Goal: Task Accomplishment & Management: Manage account settings

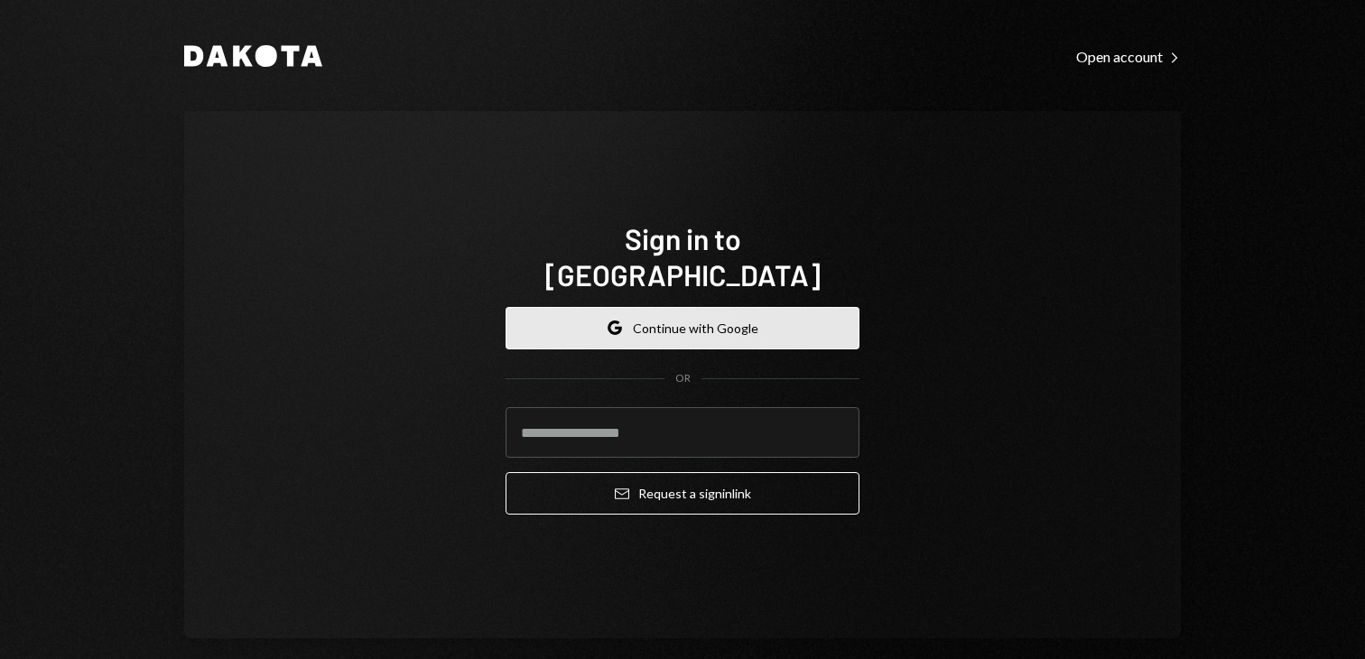
click at [764, 319] on button "Google Continue with Google" at bounding box center [683, 328] width 354 height 42
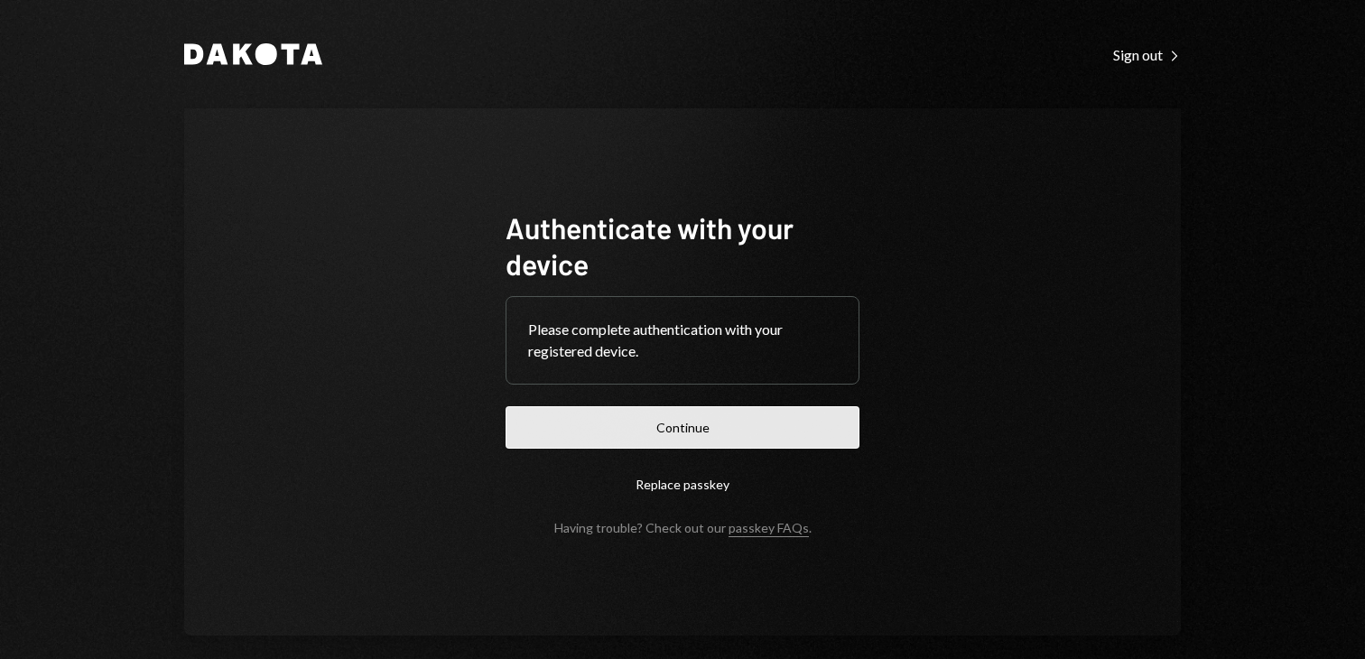
click at [730, 430] on button "Continue" at bounding box center [683, 427] width 354 height 42
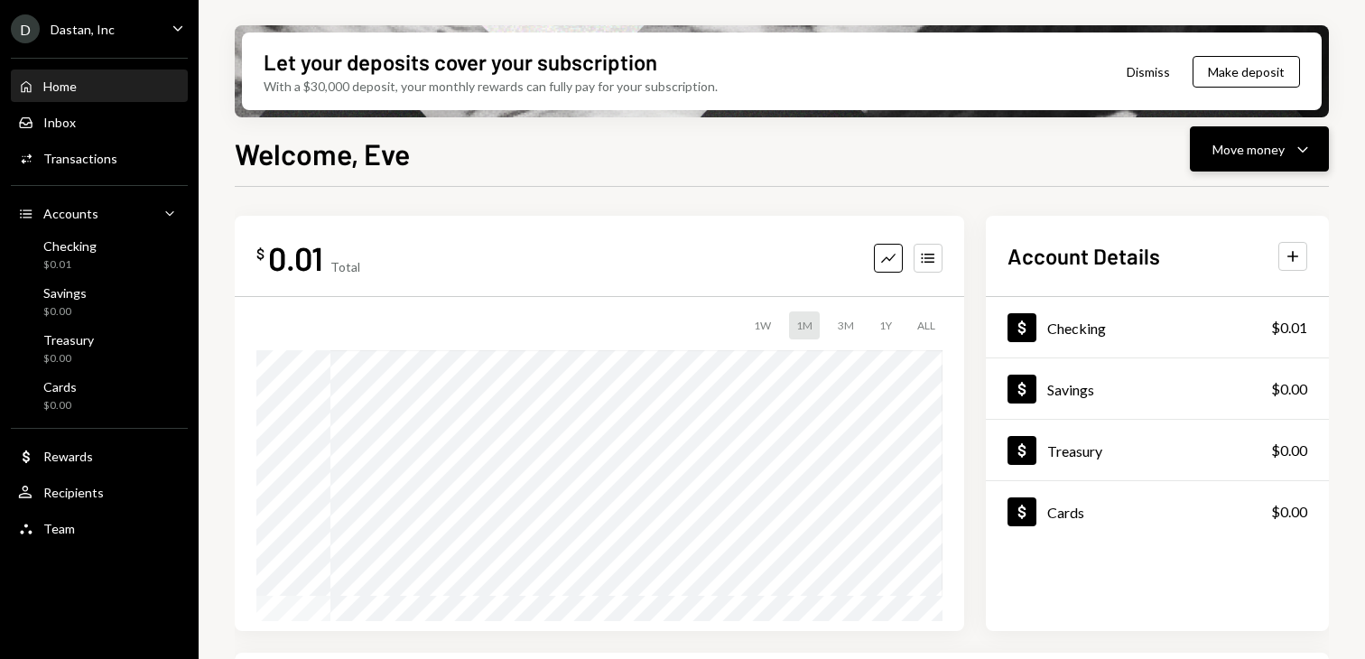
click at [1226, 163] on button "Move money Caret Down" at bounding box center [1259, 148] width 139 height 45
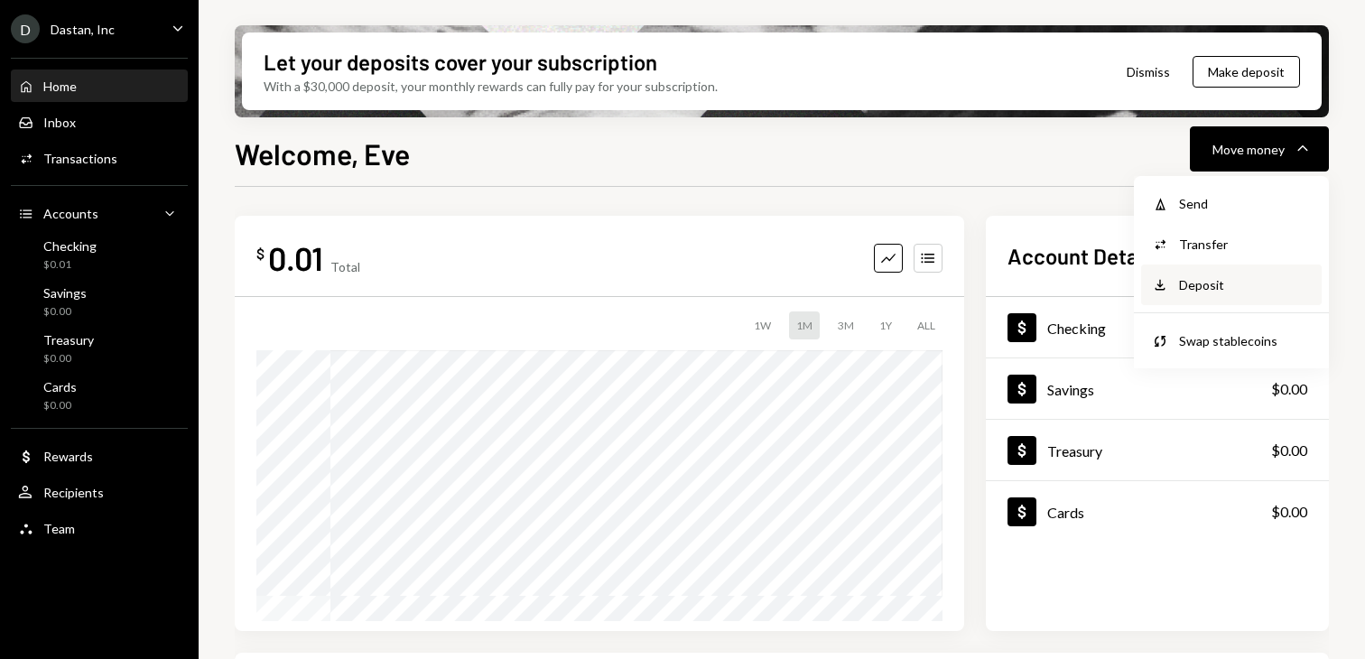
click at [1204, 280] on div "Deposit" at bounding box center [1245, 284] width 132 height 19
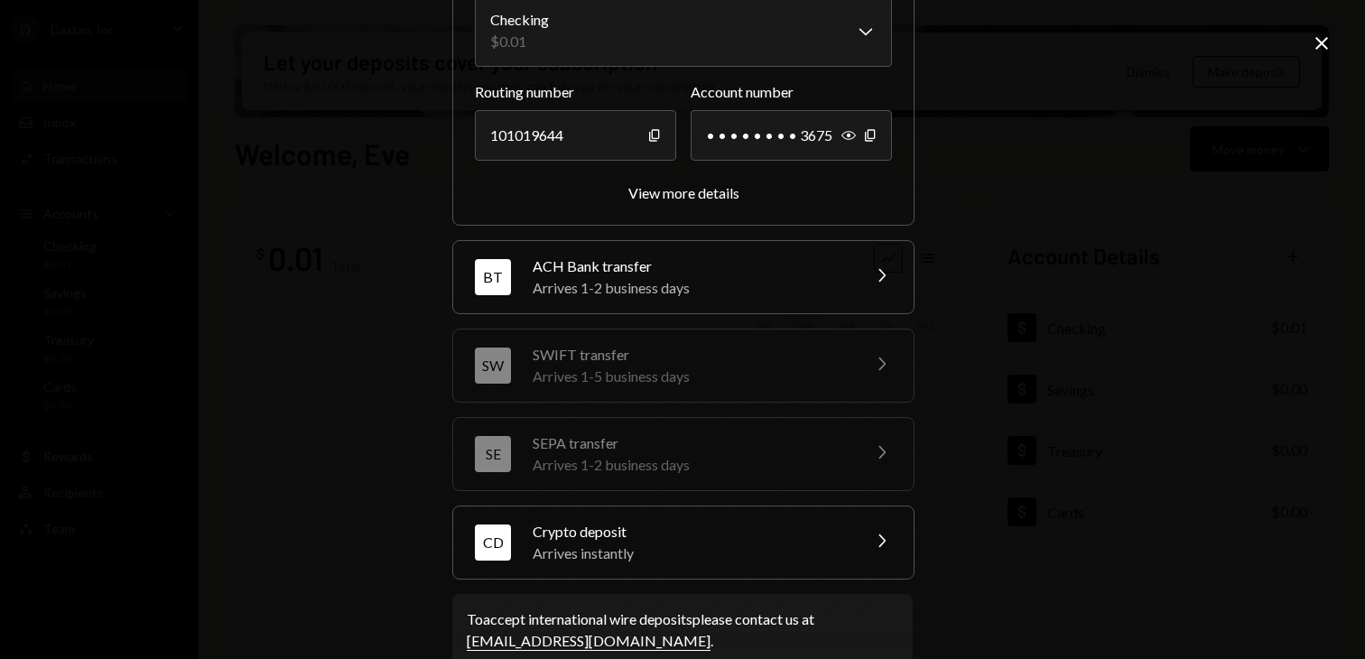
scroll to position [220, 0]
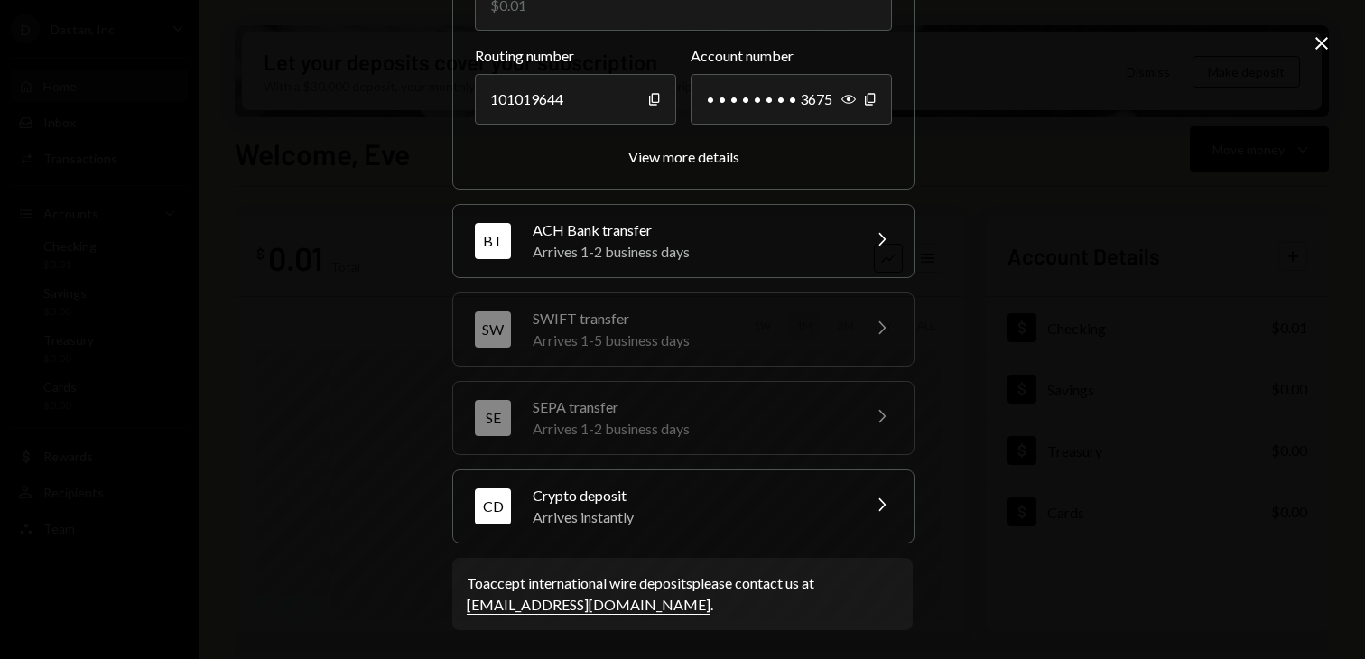
click at [667, 493] on div "Crypto deposit" at bounding box center [691, 496] width 316 height 22
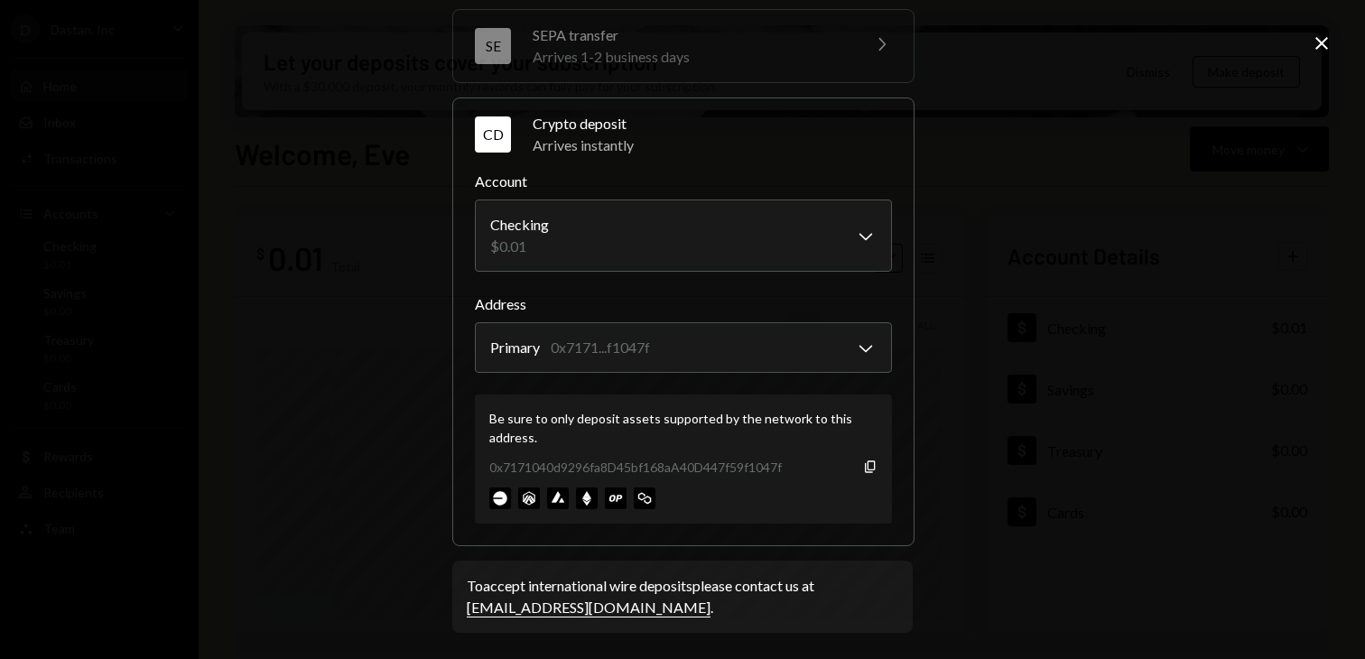
scroll to position [335, 0]
click at [745, 237] on body "D Dastan, Inc Caret Down Home Home Inbox Inbox Activities Transactions Accounts…" at bounding box center [682, 329] width 1365 height 659
click at [865, 467] on icon "Copy" at bounding box center [870, 465] width 14 height 14
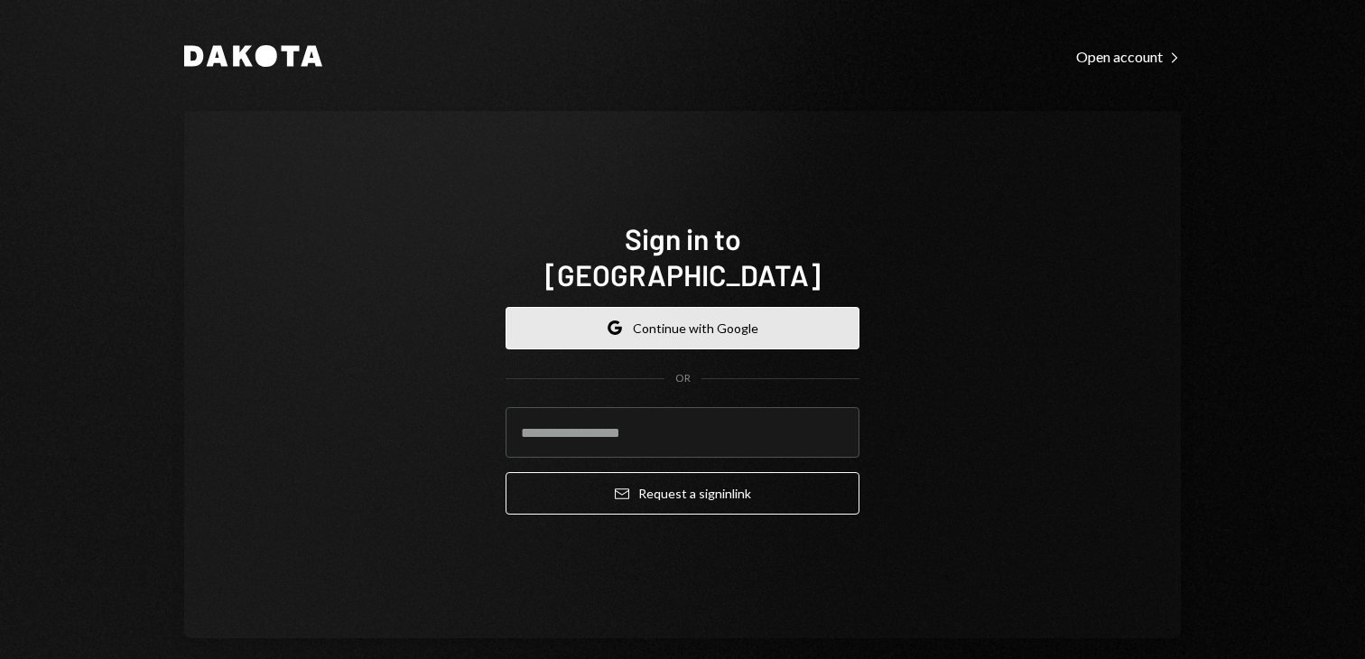
click at [588, 307] on button "Google Continue with Google" at bounding box center [683, 328] width 354 height 42
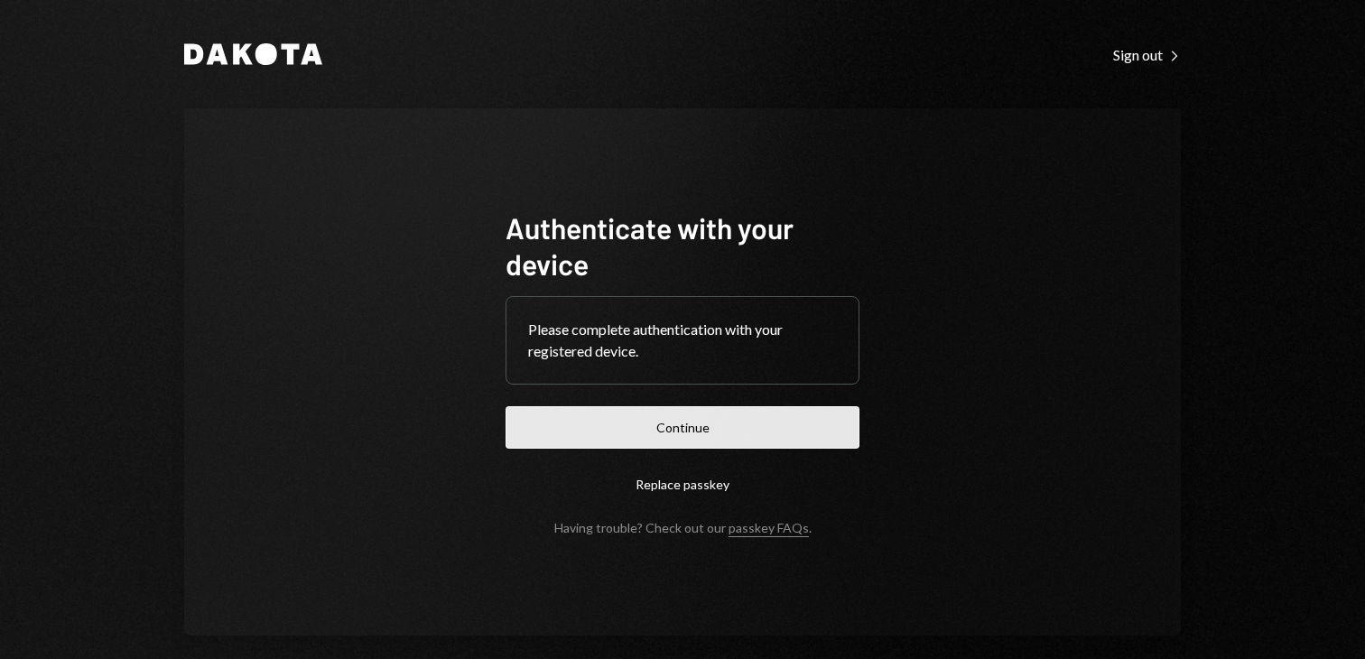
click at [651, 439] on button "Continue" at bounding box center [683, 427] width 354 height 42
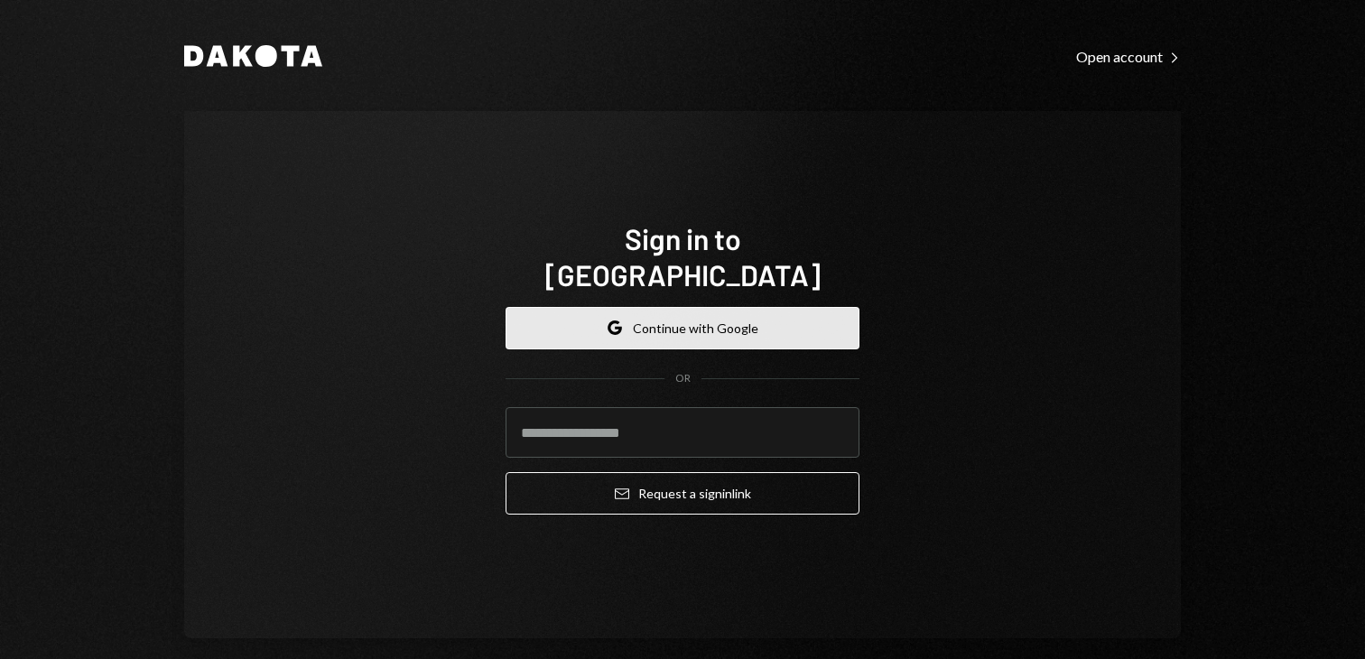
click at [690, 307] on button "Google Continue with Google" at bounding box center [683, 328] width 354 height 42
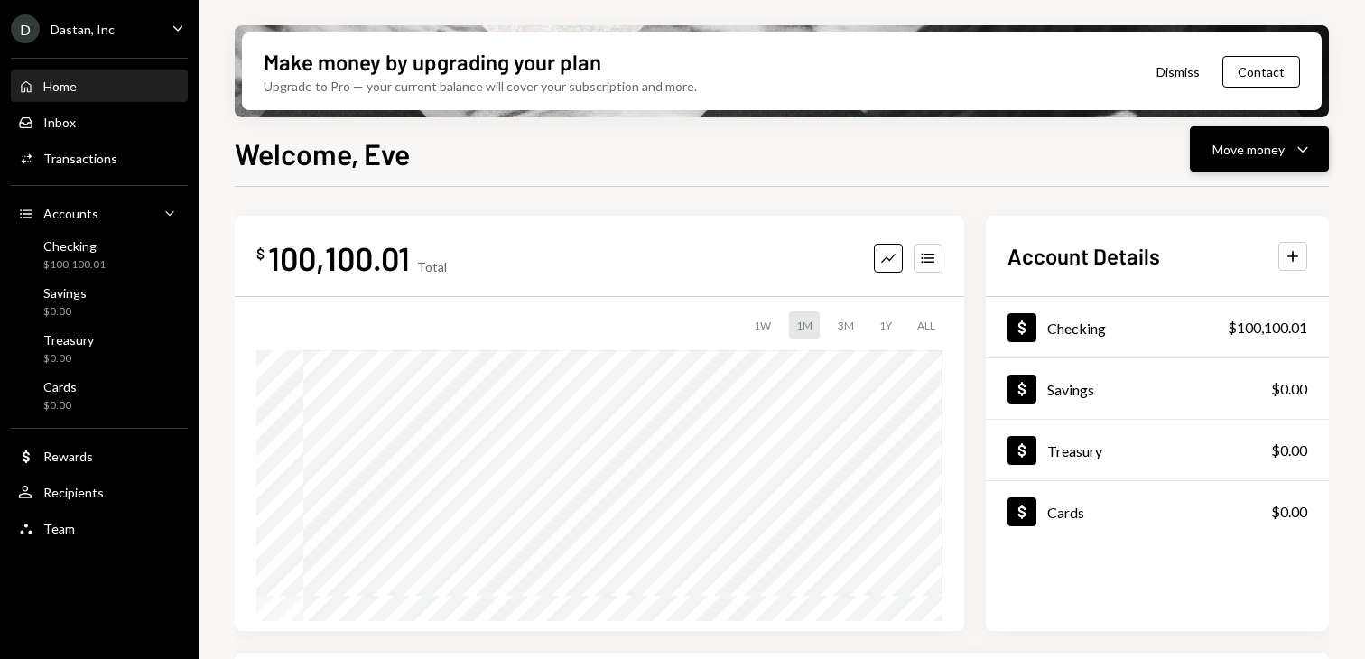
click at [1226, 144] on div "Move money" at bounding box center [1249, 149] width 72 height 19
click at [1195, 210] on div "Send" at bounding box center [1245, 203] width 132 height 19
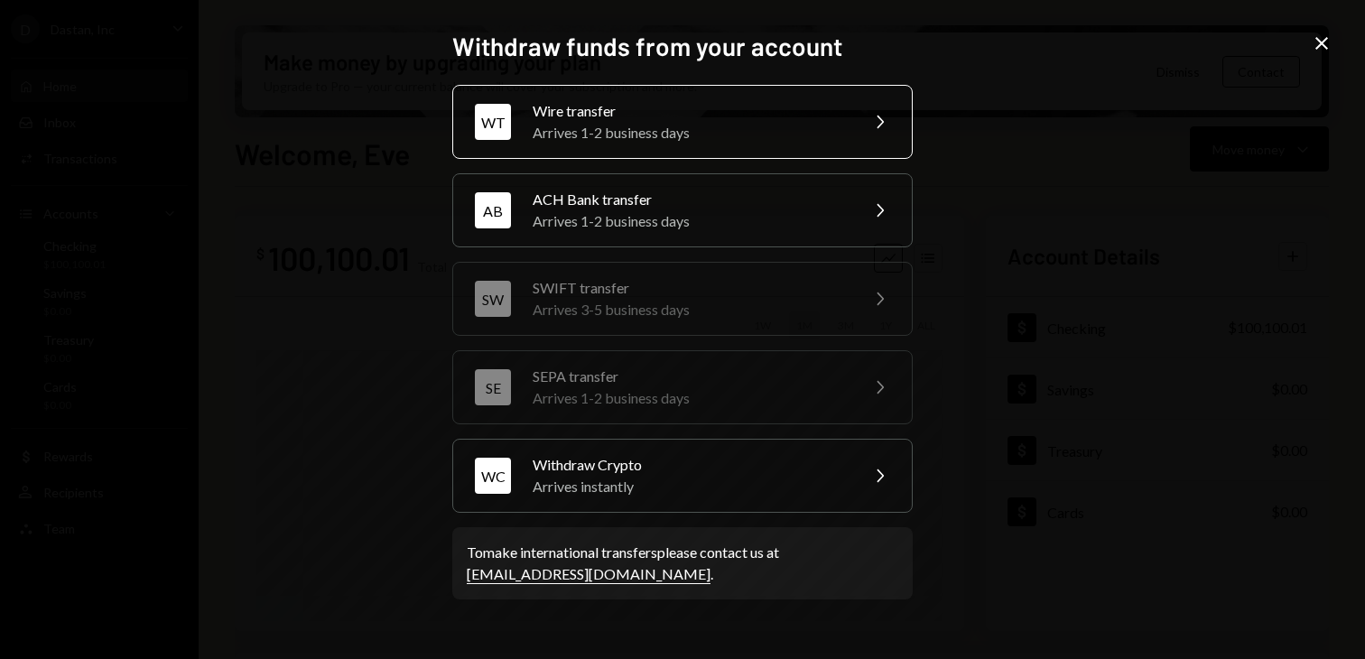
click at [836, 117] on div "Wire transfer" at bounding box center [690, 111] width 314 height 22
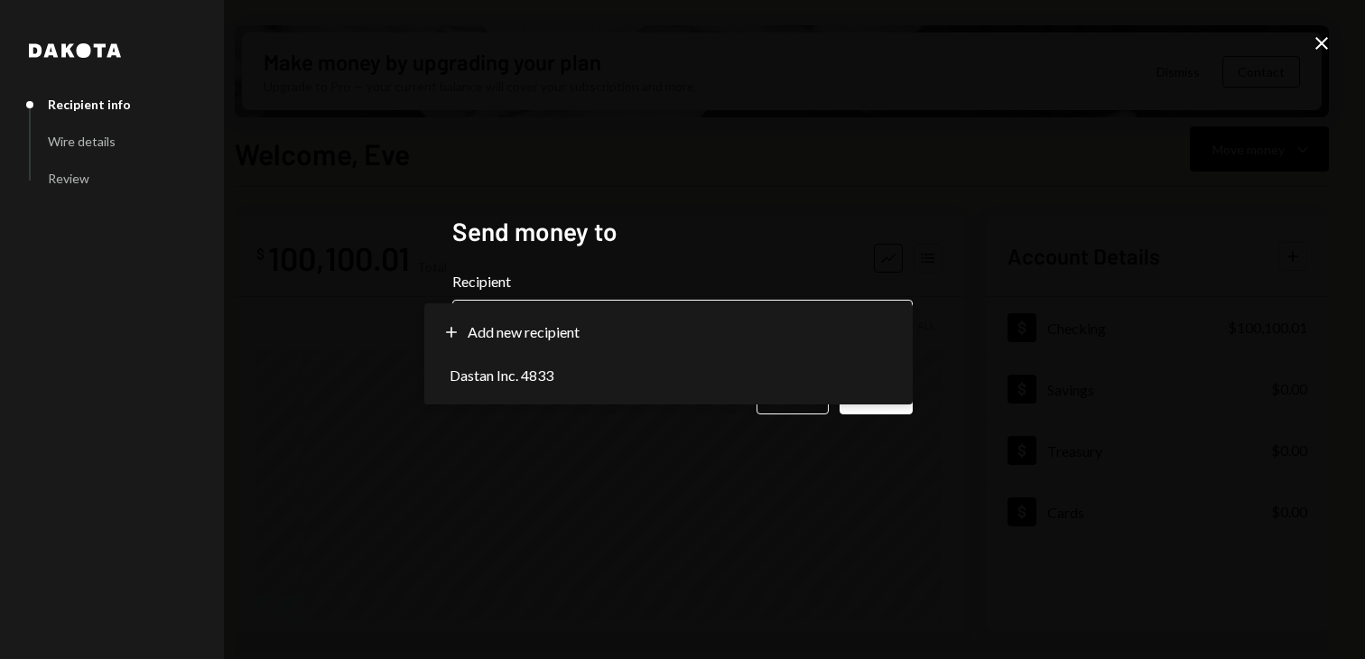
click at [729, 329] on body "D Dastan, Inc Caret Down Home Home Inbox Inbox Activities Transactions Accounts…" at bounding box center [682, 329] width 1365 height 659
select select "**********"
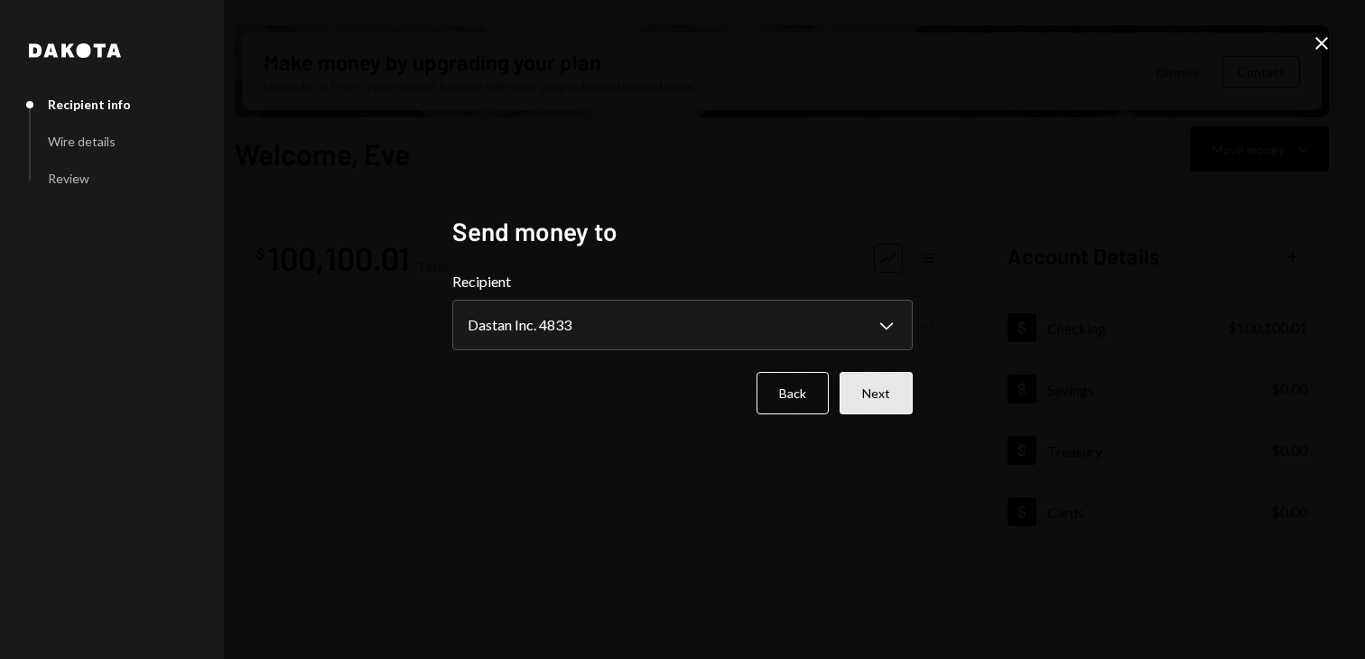
click at [859, 381] on button "Next" at bounding box center [876, 393] width 73 height 42
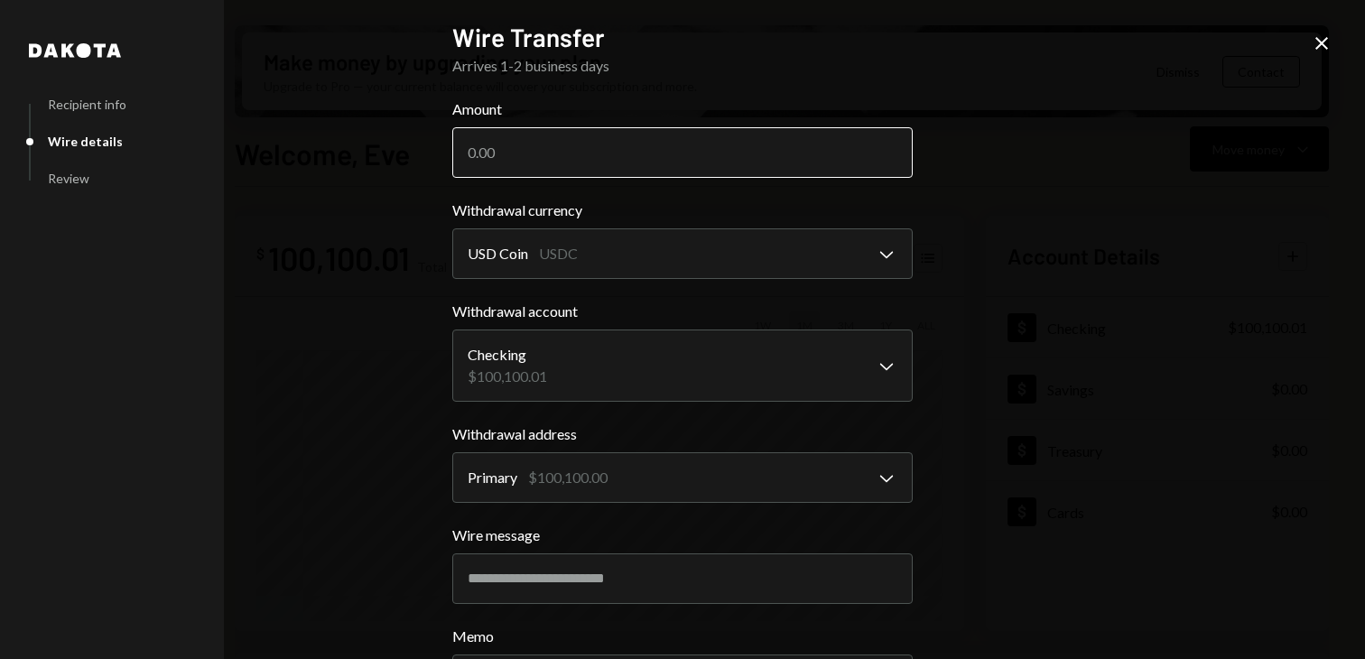
click at [748, 167] on input "Amount" at bounding box center [682, 152] width 460 height 51
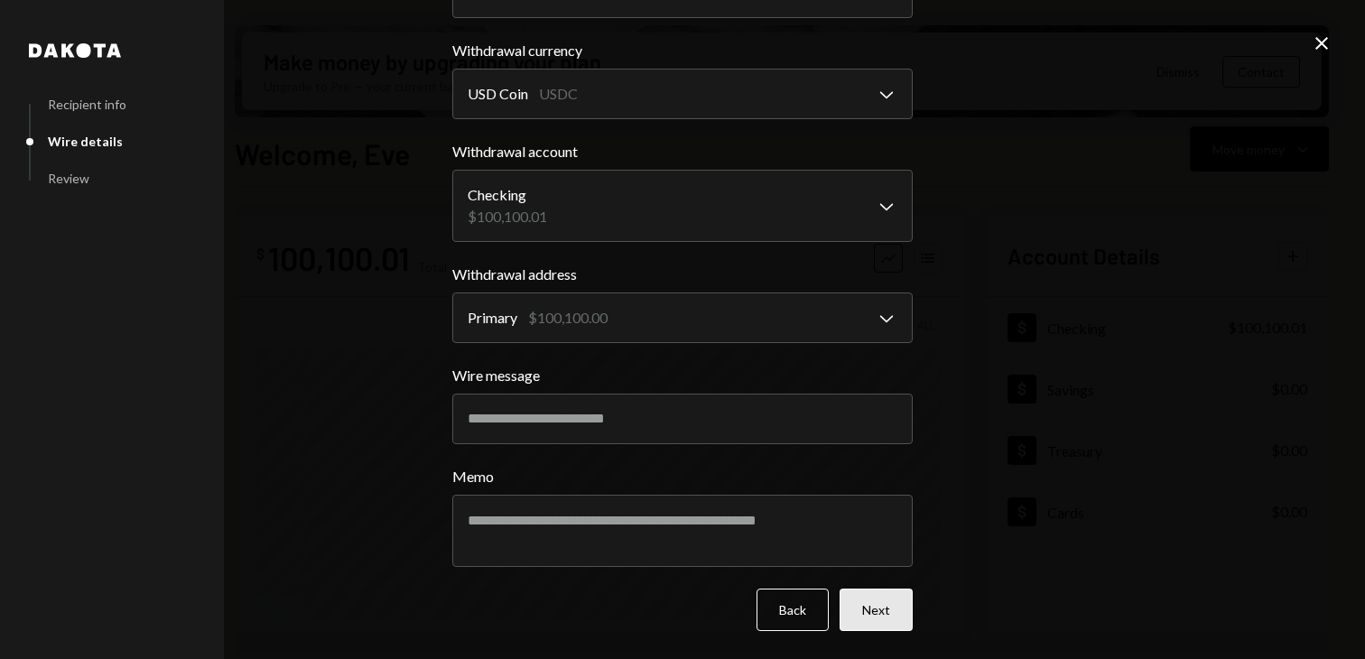
click at [885, 590] on button "Next" at bounding box center [876, 610] width 73 height 42
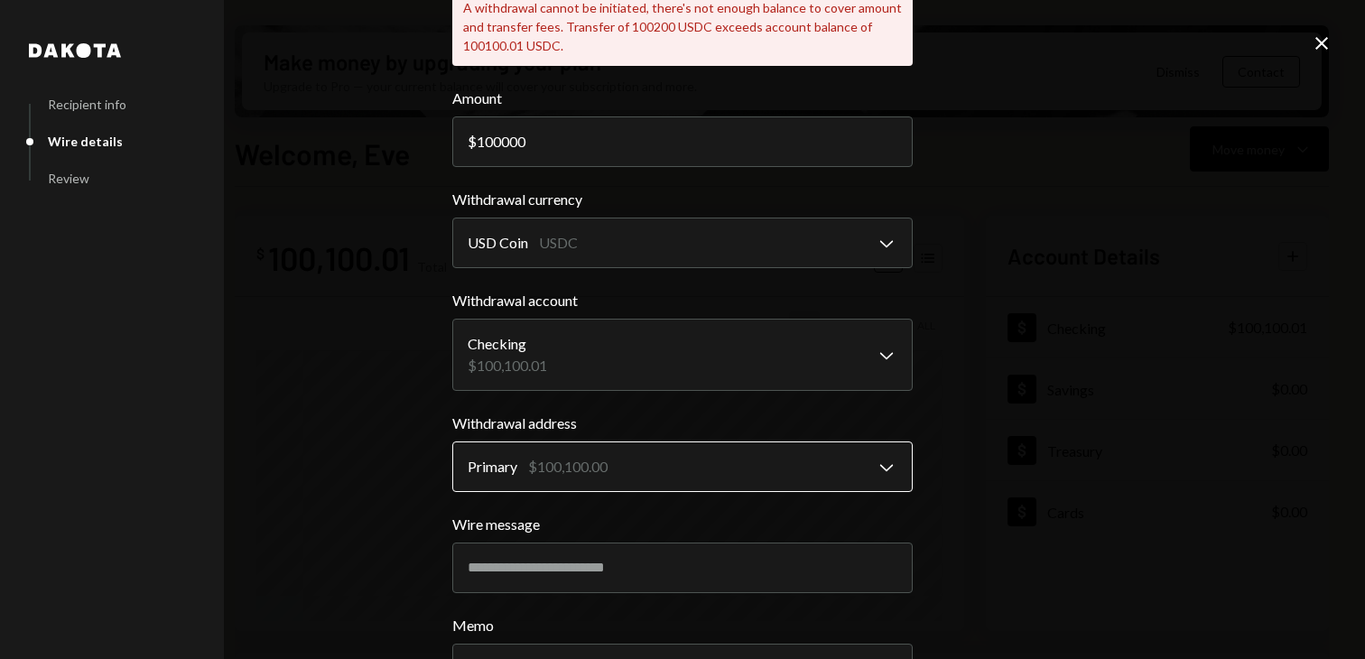
scroll to position [0, 0]
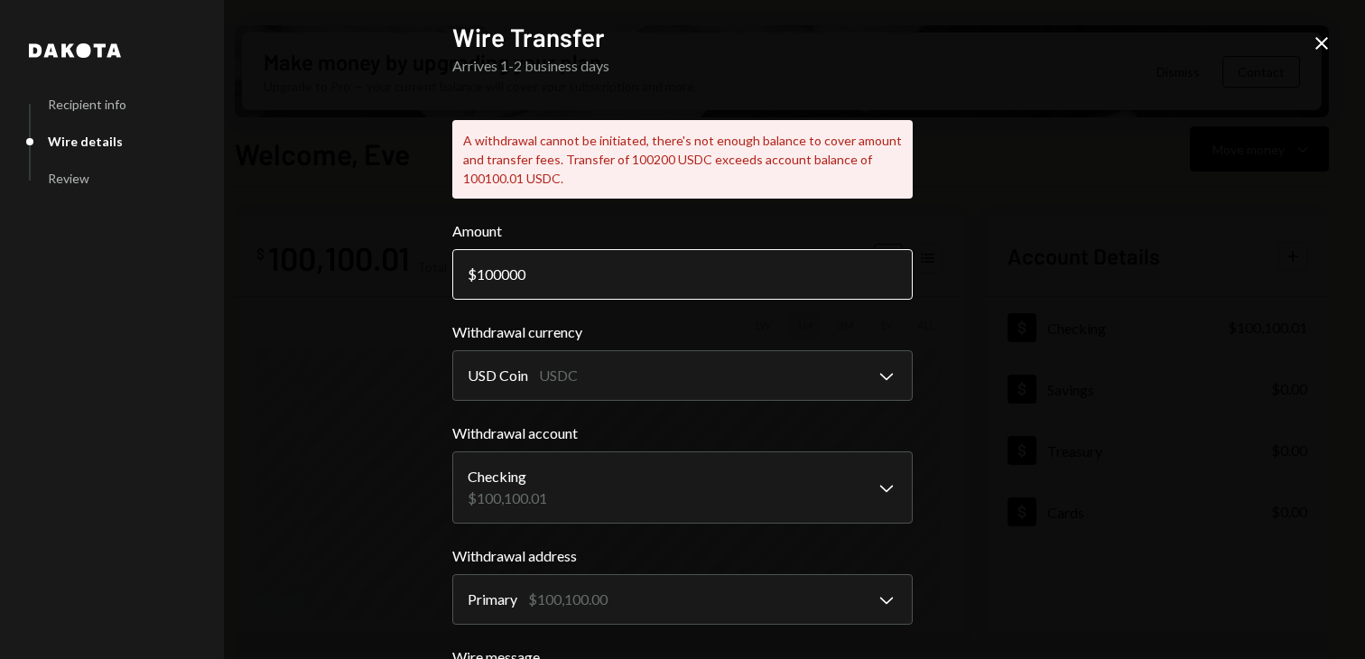
click at [491, 274] on input "100000" at bounding box center [682, 274] width 460 height 51
drag, startPoint x: 531, startPoint y: 274, endPoint x: 474, endPoint y: 274, distance: 56.9
click at [474, 274] on input "100000" at bounding box center [682, 274] width 460 height 51
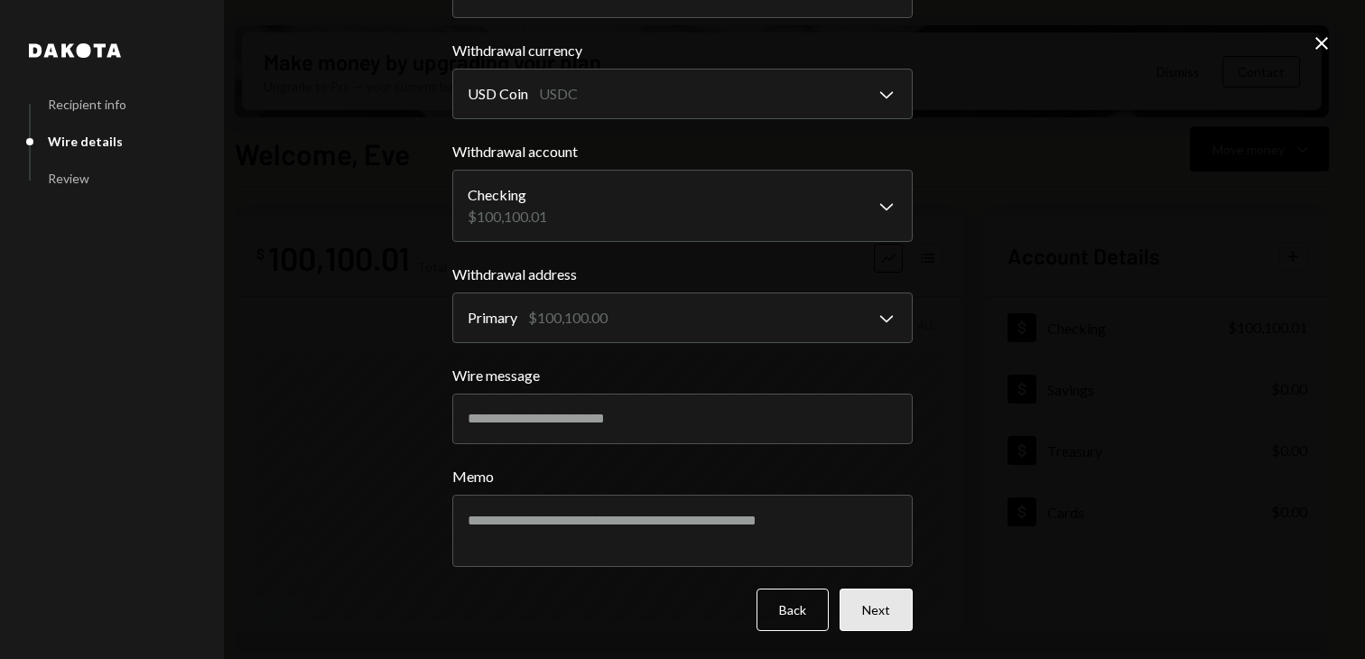
type input "99900"
click at [897, 608] on button "Next" at bounding box center [876, 610] width 73 height 42
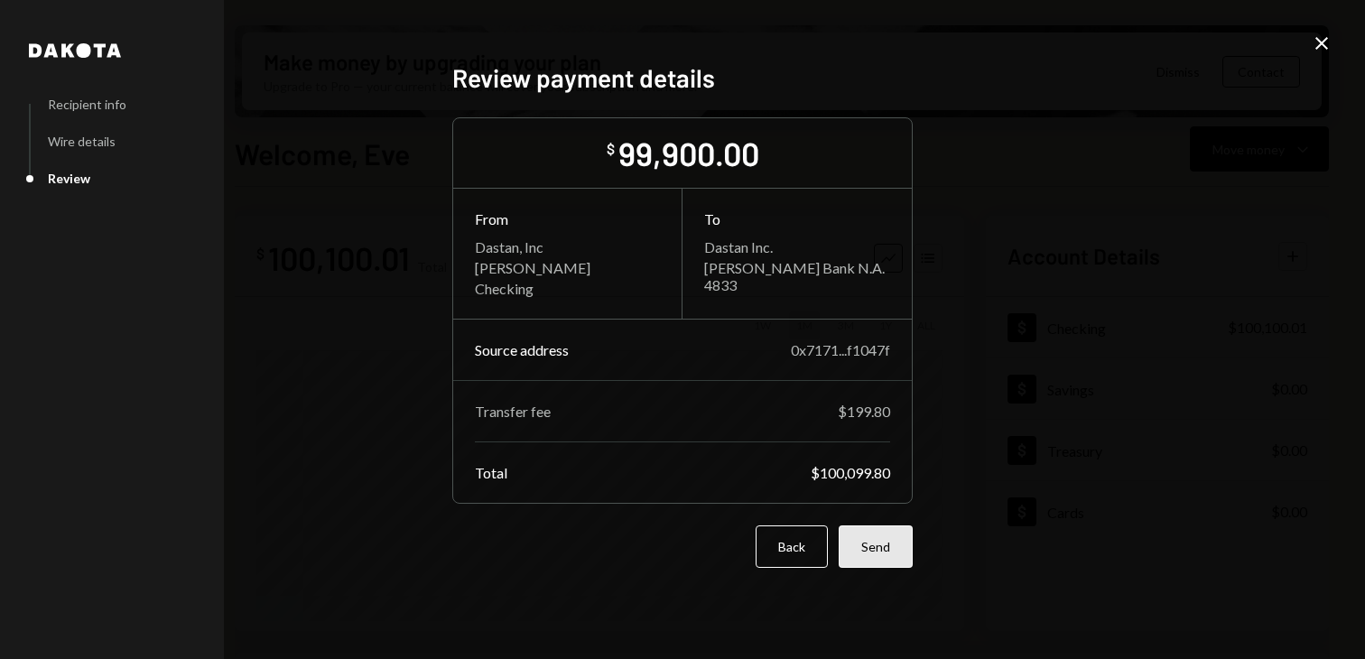
click at [866, 548] on button "Send" at bounding box center [876, 546] width 74 height 42
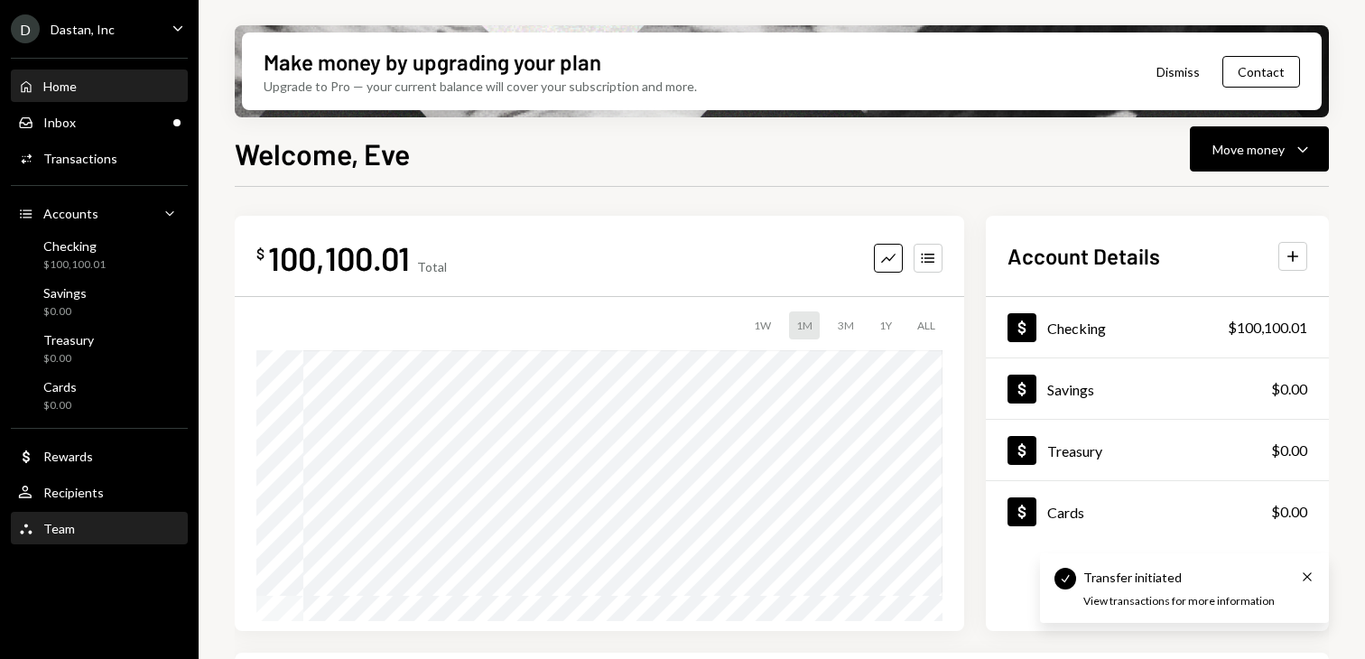
click at [56, 539] on div "Team Team" at bounding box center [99, 529] width 163 height 31
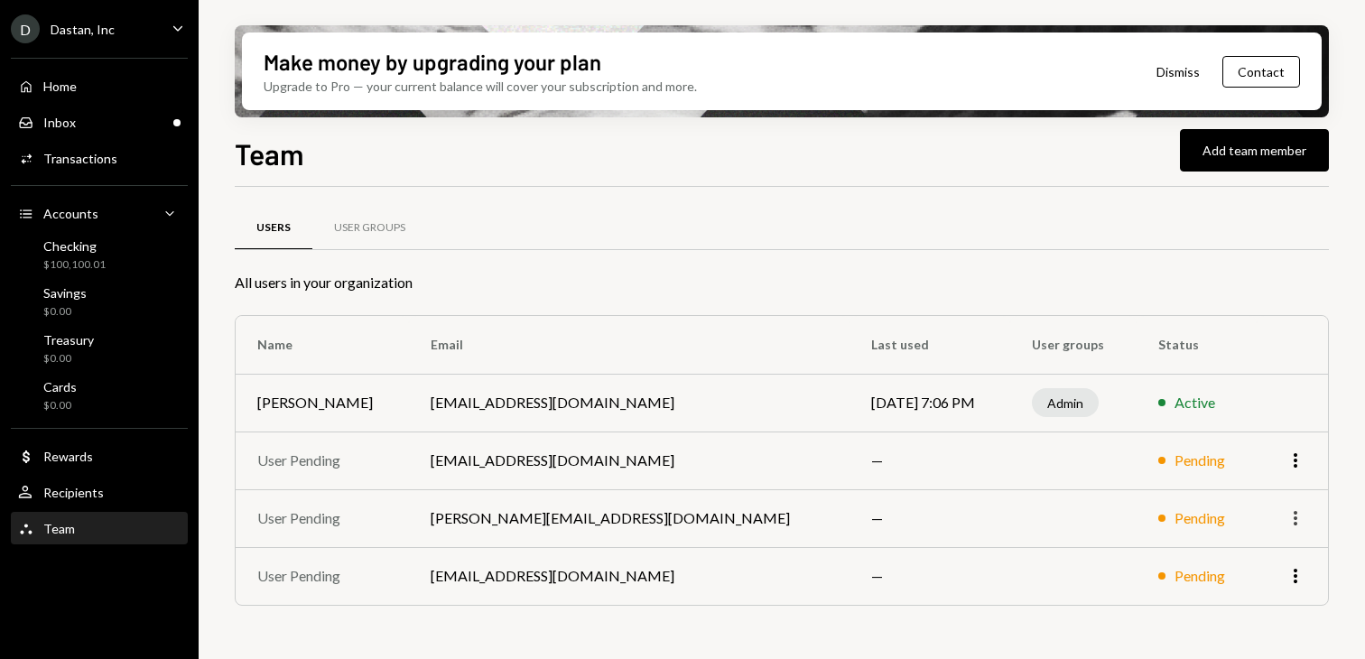
click at [1297, 517] on icon "More" at bounding box center [1296, 518] width 22 height 22
click at [1263, 558] on div "Remove" at bounding box center [1254, 557] width 90 height 32
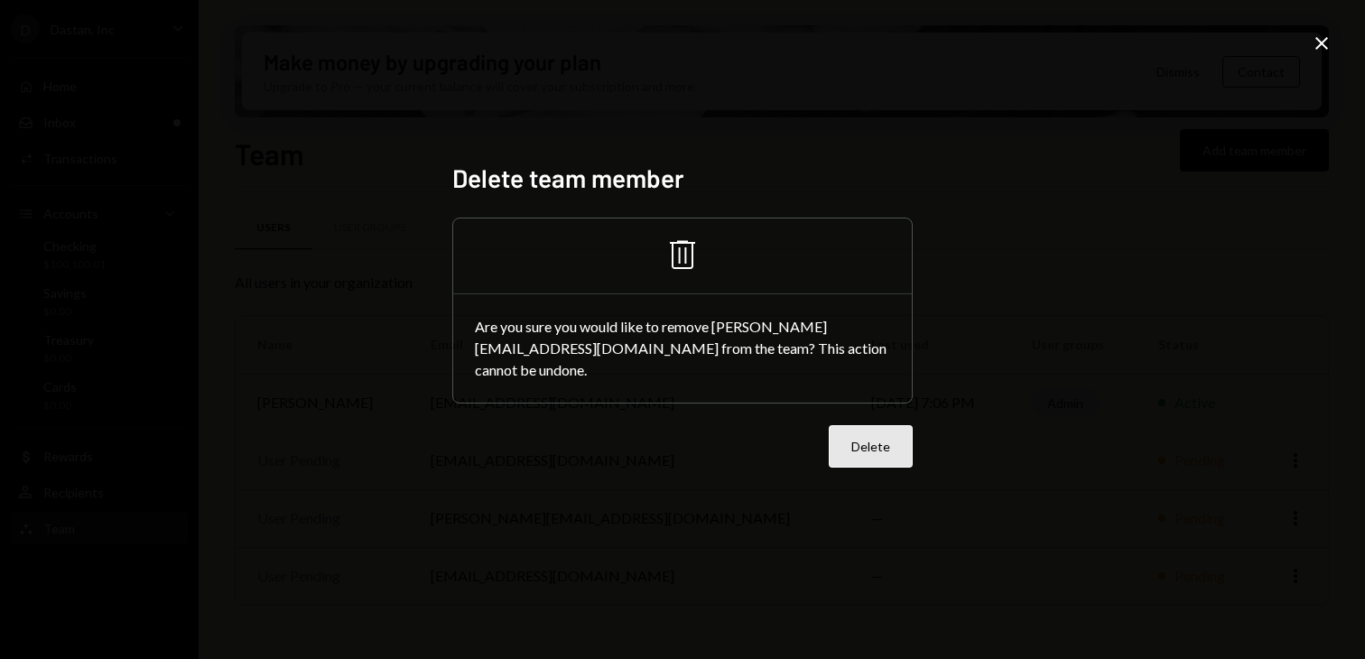
click at [877, 447] on button "Delete" at bounding box center [871, 446] width 84 height 42
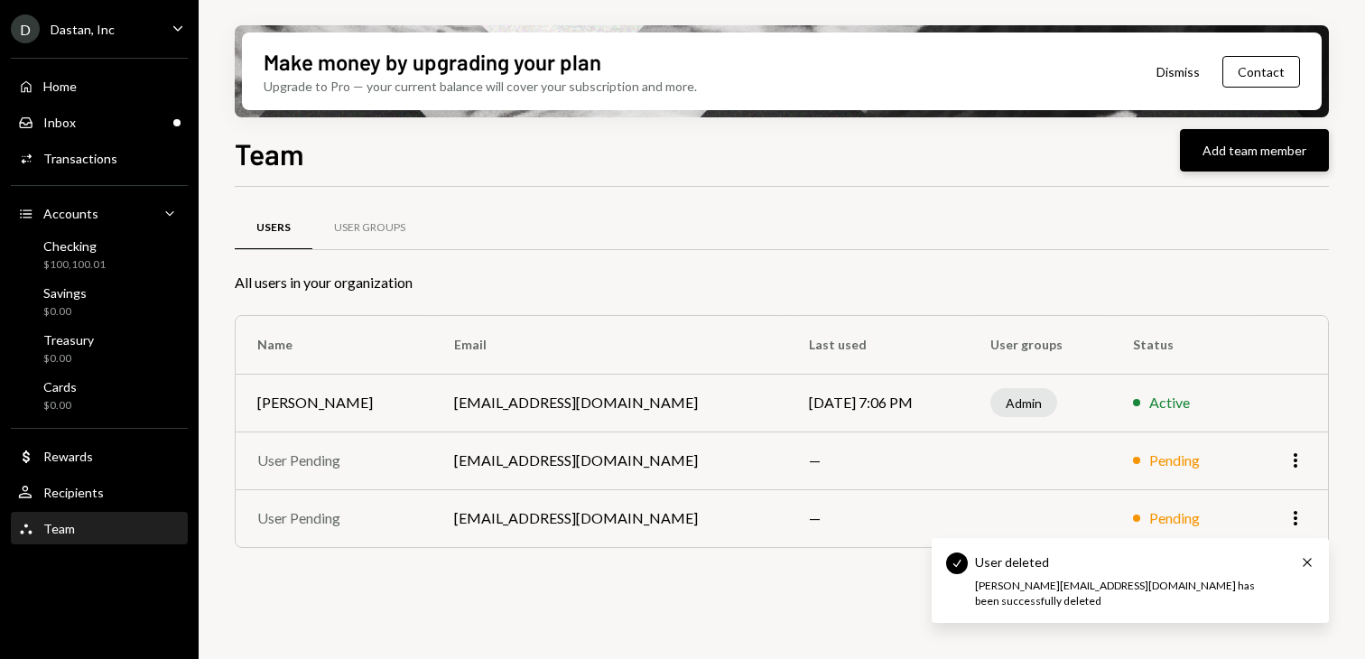
click at [1199, 158] on button "Add team member" at bounding box center [1254, 150] width 149 height 42
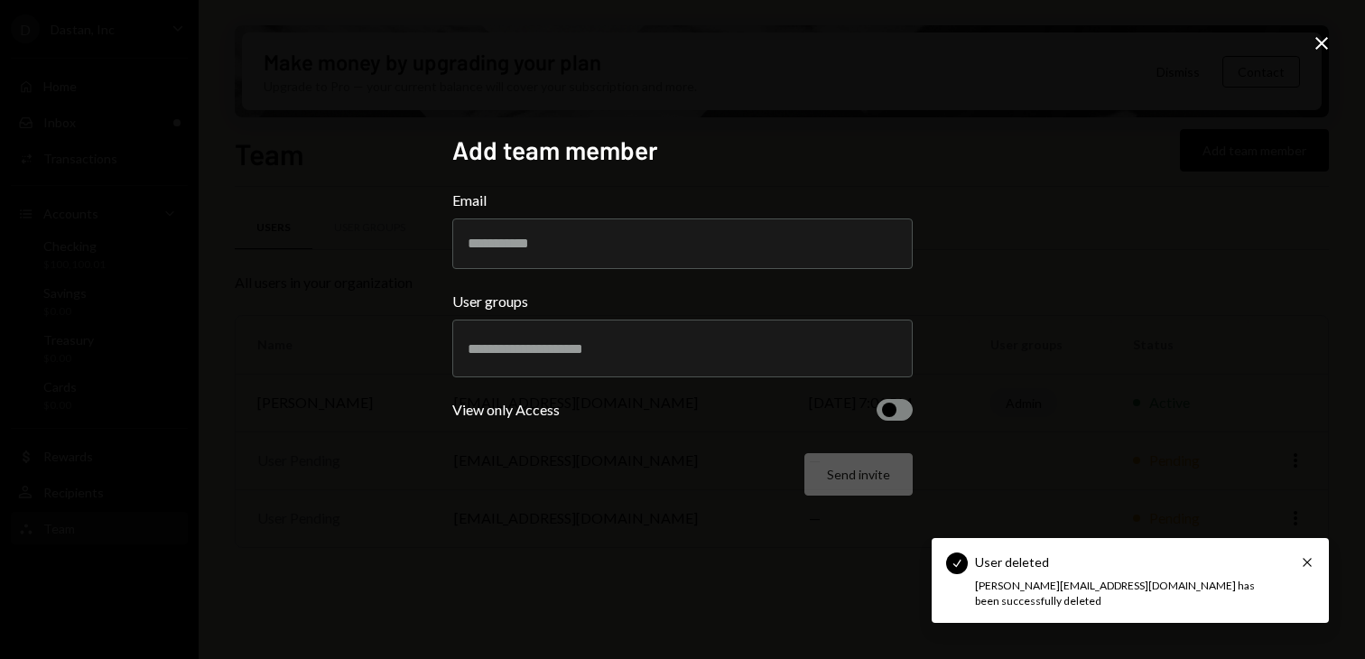
type input "*"
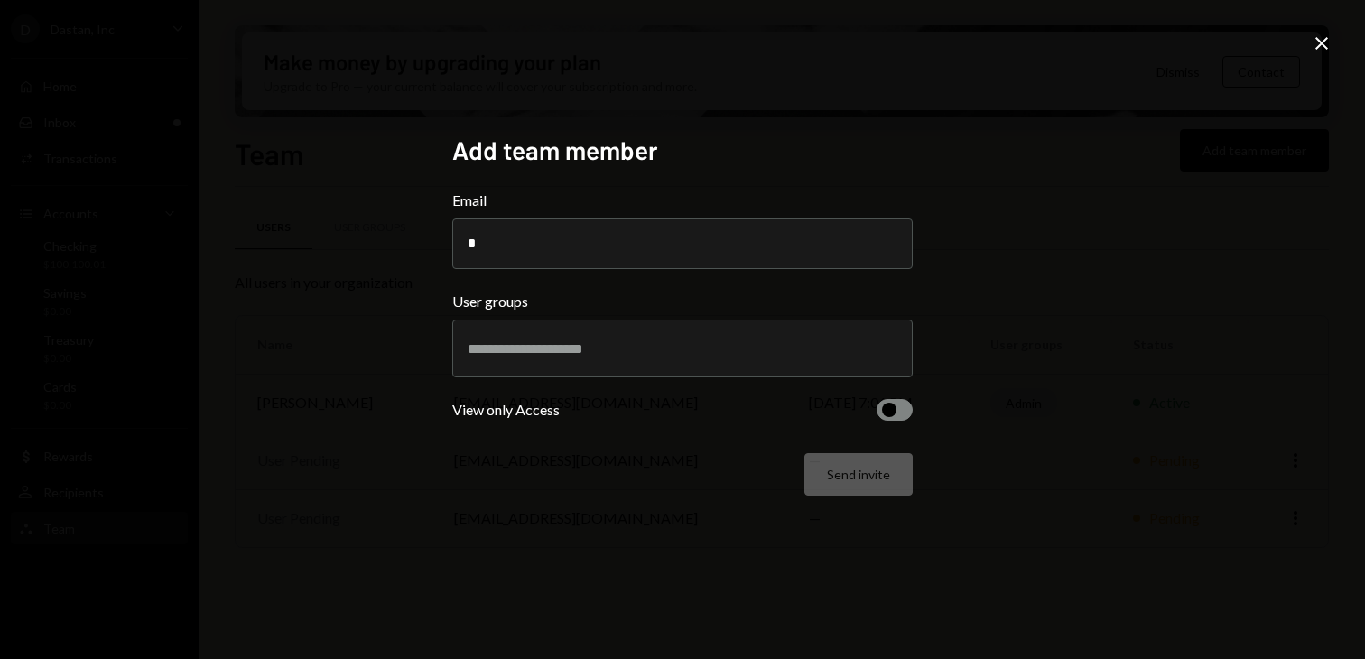
type input "**********"
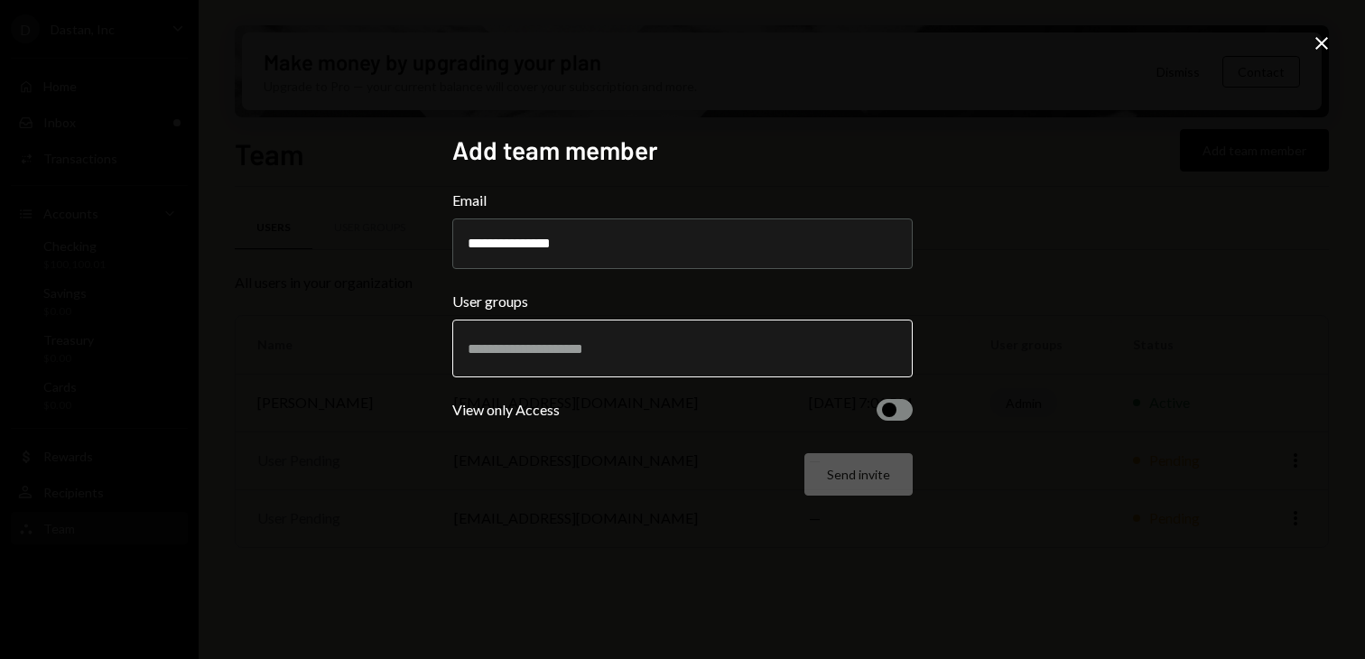
click at [698, 349] on input "text" at bounding box center [683, 348] width 430 height 16
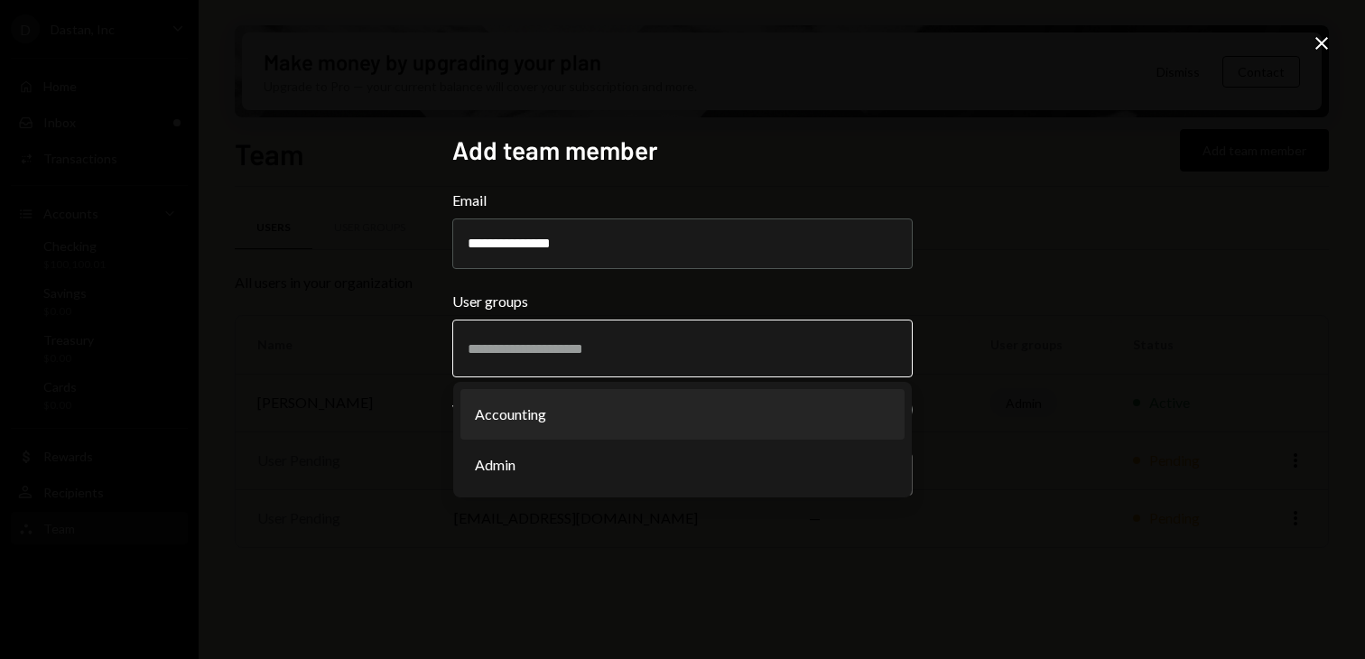
click at [674, 417] on li "Accounting" at bounding box center [682, 414] width 444 height 51
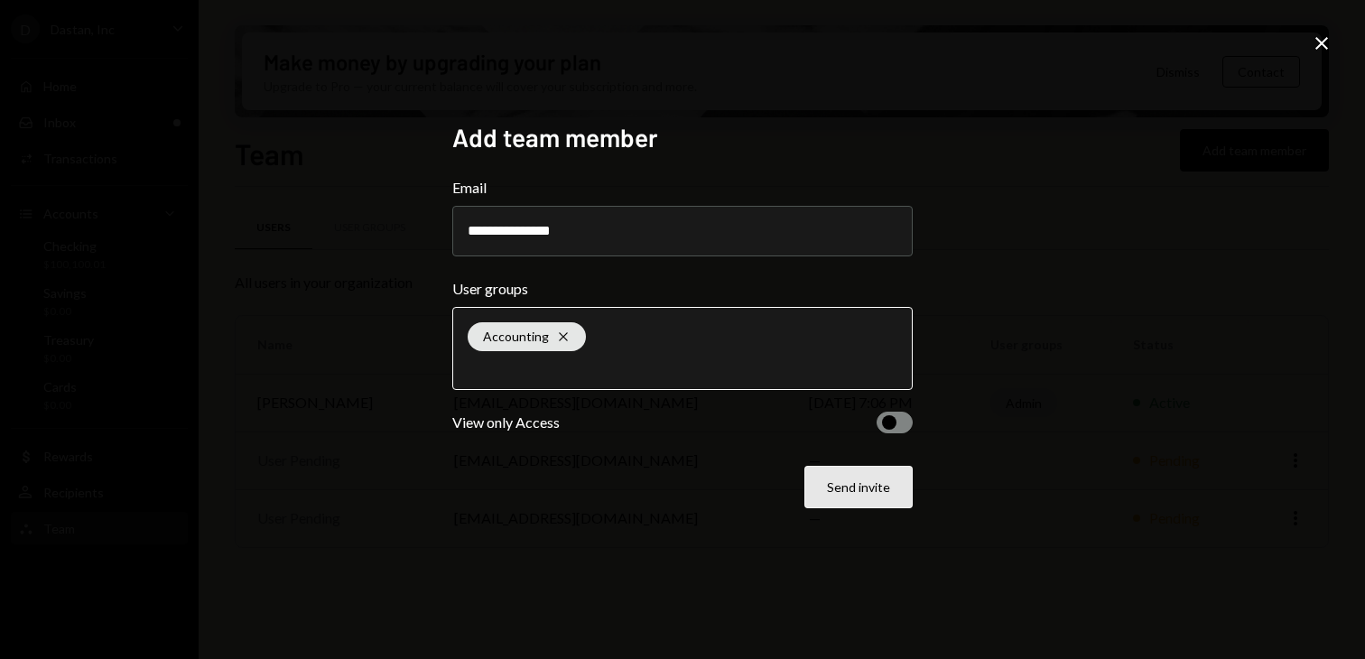
click at [869, 494] on button "Send invite" at bounding box center [858, 487] width 108 height 42
